Goal: Task Accomplishment & Management: Use online tool/utility

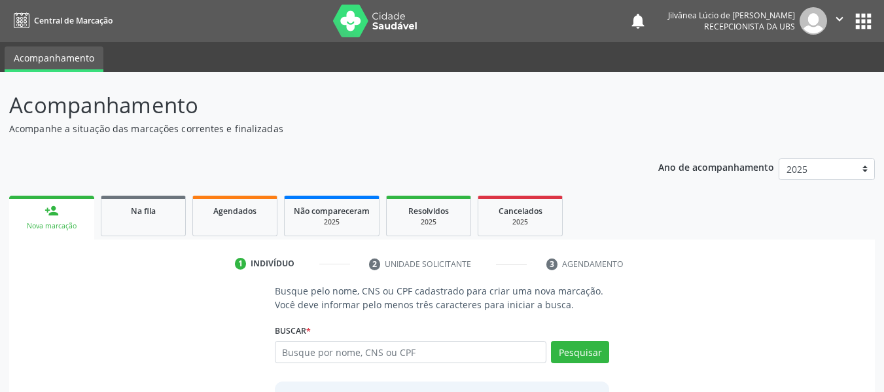
scroll to position [113, 0]
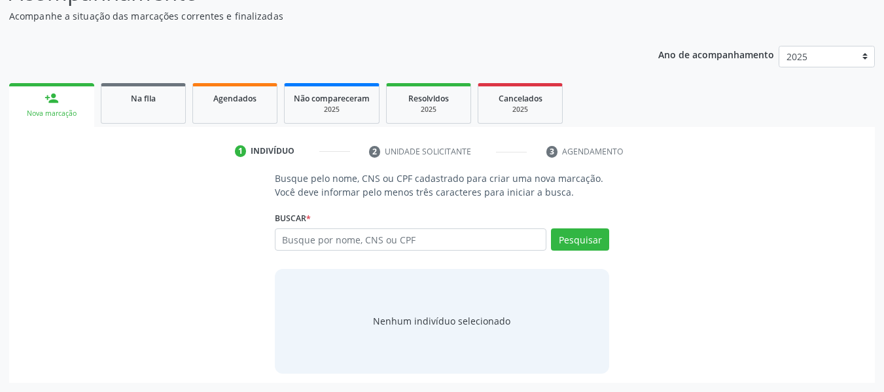
click at [279, 238] on input "text" at bounding box center [411, 239] width 272 height 22
click at [376, 240] on input "[PERSON_NAME]" at bounding box center [411, 239] width 272 height 22
type input "[PERSON_NAME]"
click at [575, 240] on button "Pesquisar" at bounding box center [580, 239] width 58 height 22
type input "[PERSON_NAME]"
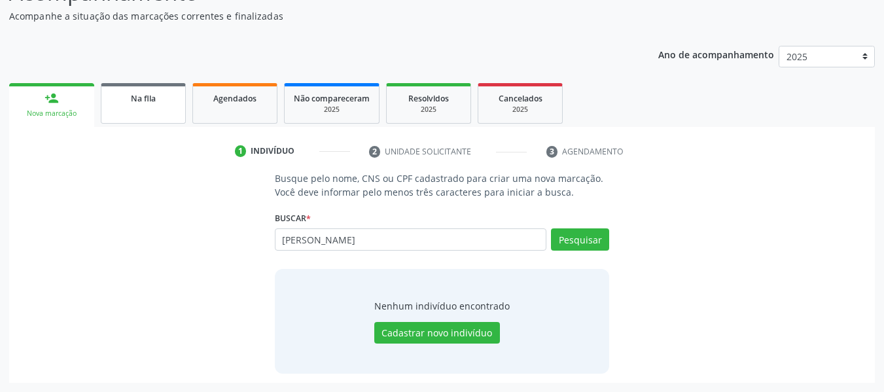
click at [133, 112] on link "Na fila" at bounding box center [143, 103] width 85 height 41
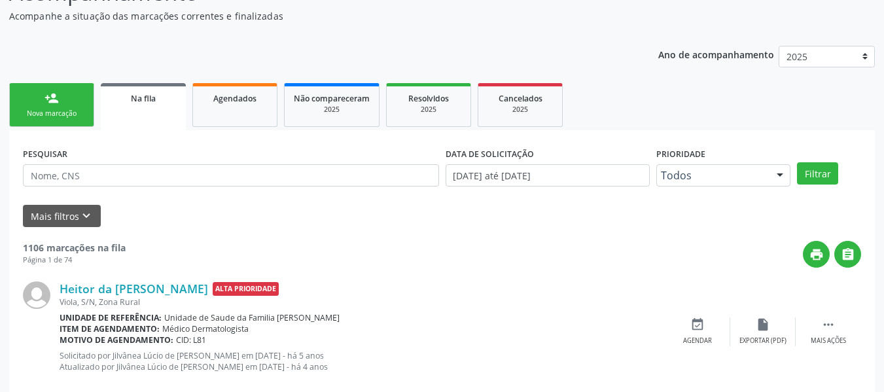
click at [69, 100] on link "person_add Nova marcação" at bounding box center [51, 105] width 85 height 44
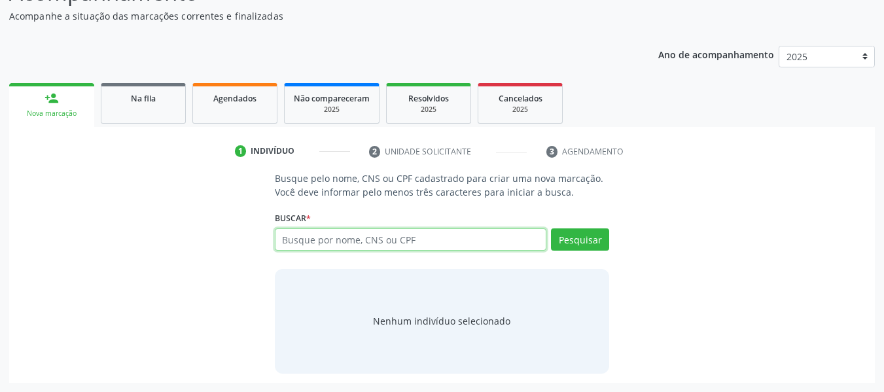
click at [297, 240] on input "text" at bounding box center [411, 239] width 272 height 22
type input "[PERSON_NAME]"
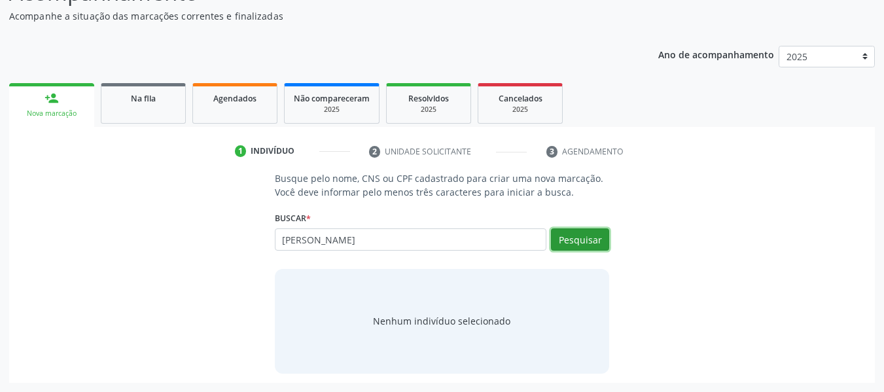
click at [592, 241] on button "Pesquisar" at bounding box center [580, 239] width 58 height 22
type input "[PERSON_NAME]"
